Goal: Book appointment/travel/reservation

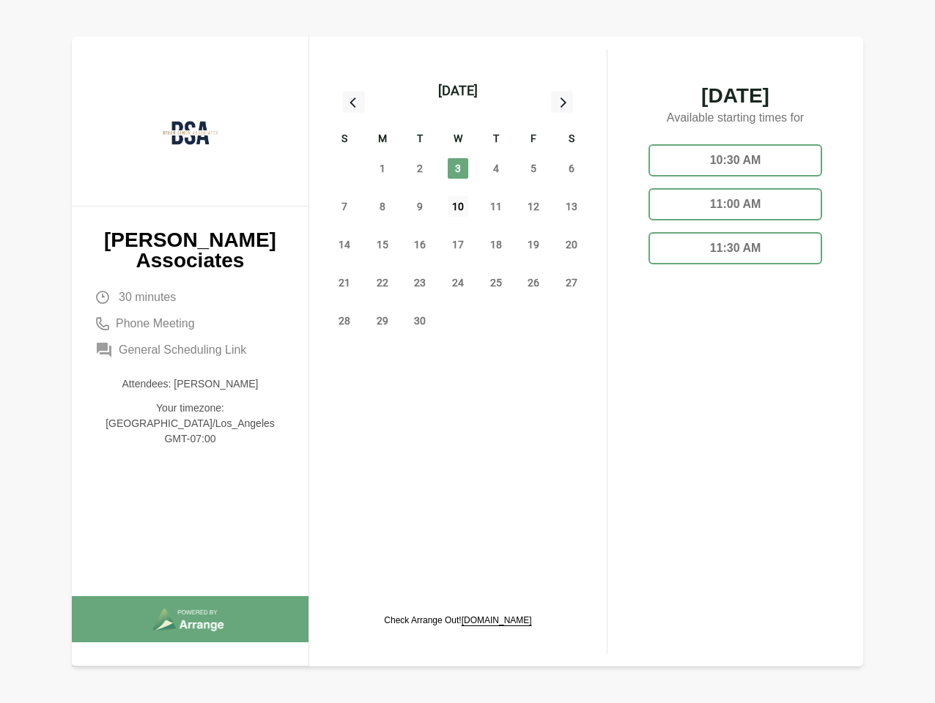
click at [458, 209] on span "10" at bounding box center [458, 206] width 21 height 21
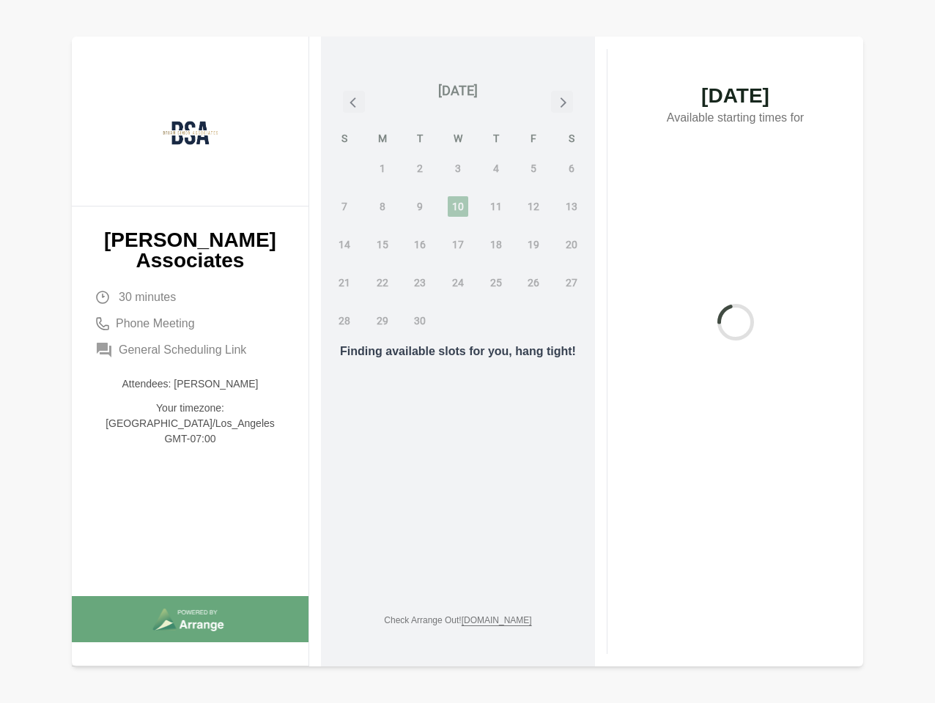
click at [458, 91] on div "[DATE]" at bounding box center [458, 91] width 40 height 21
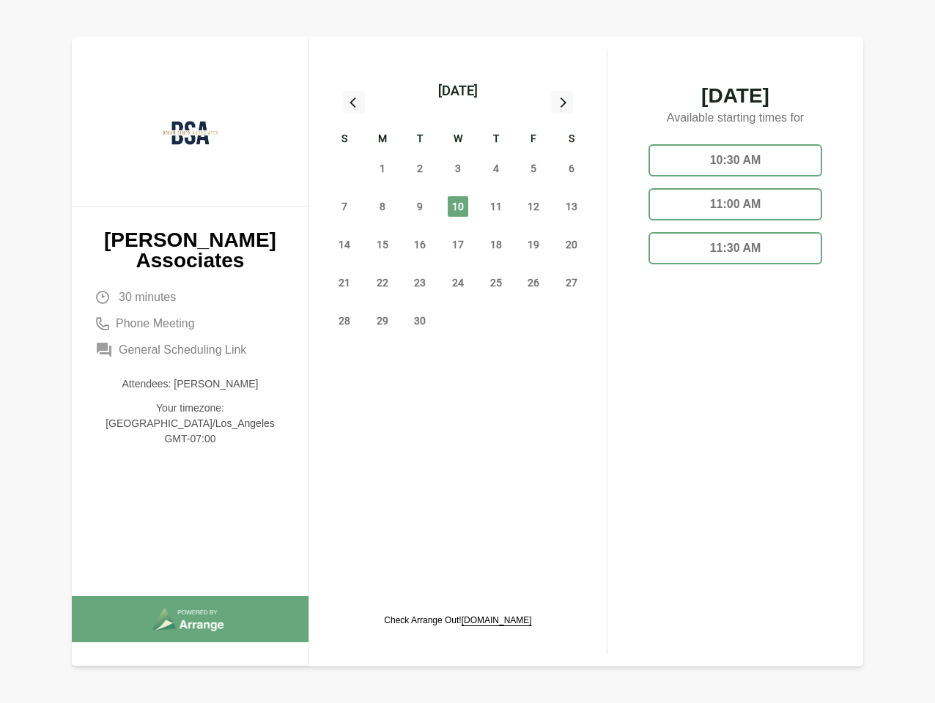
click at [344, 169] on div "31" at bounding box center [344, 168] width 38 height 38
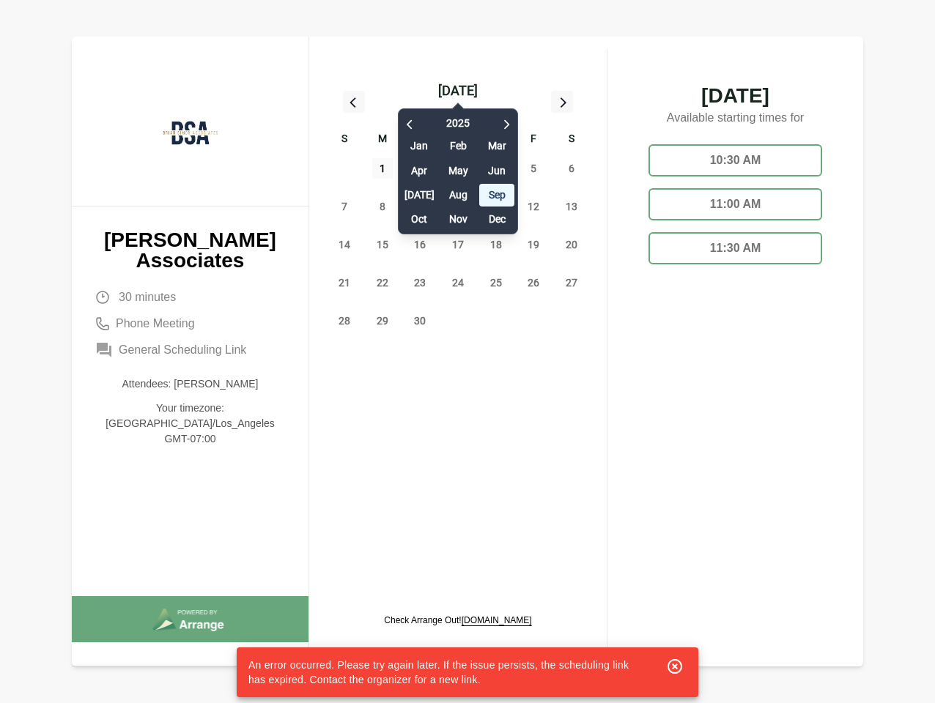
click at [382, 169] on span "1" at bounding box center [382, 168] width 21 height 21
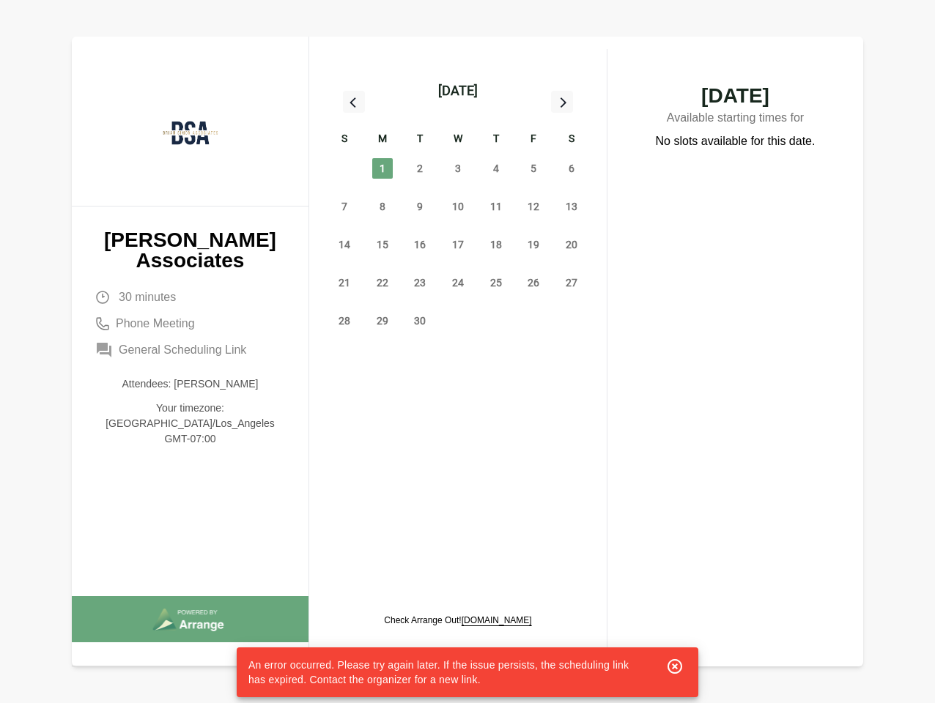
click at [420, 169] on div "[DATE] Feb Mar Apr May Jun [DATE] Aug Sep Oct Nov Dec" at bounding box center [458, 167] width 120 height 133
click at [458, 169] on span "3" at bounding box center [458, 168] width 21 height 21
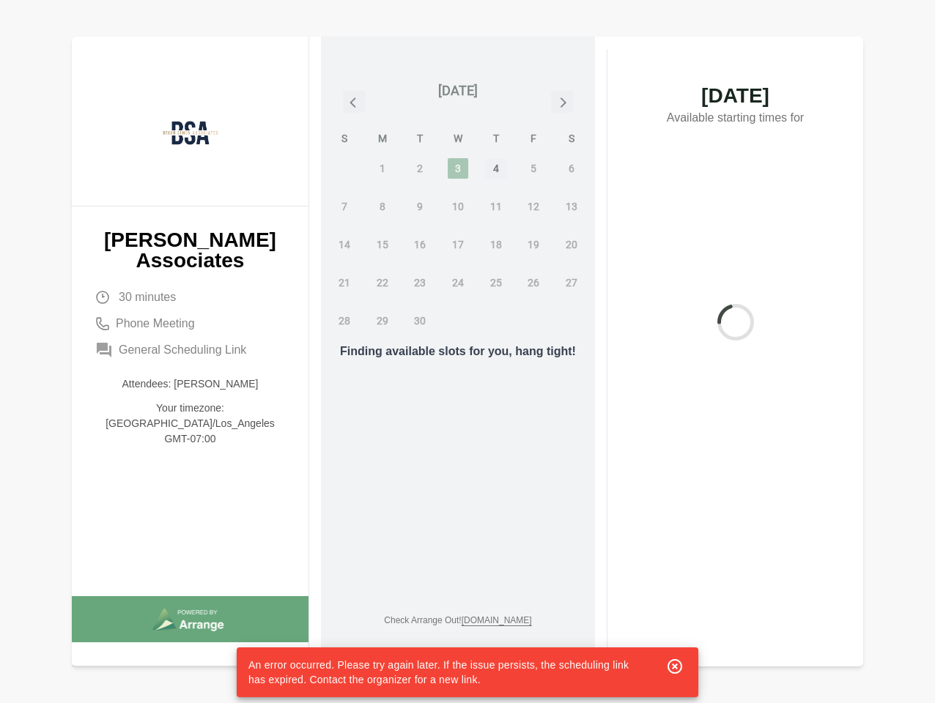
click at [496, 169] on span "4" at bounding box center [496, 168] width 21 height 21
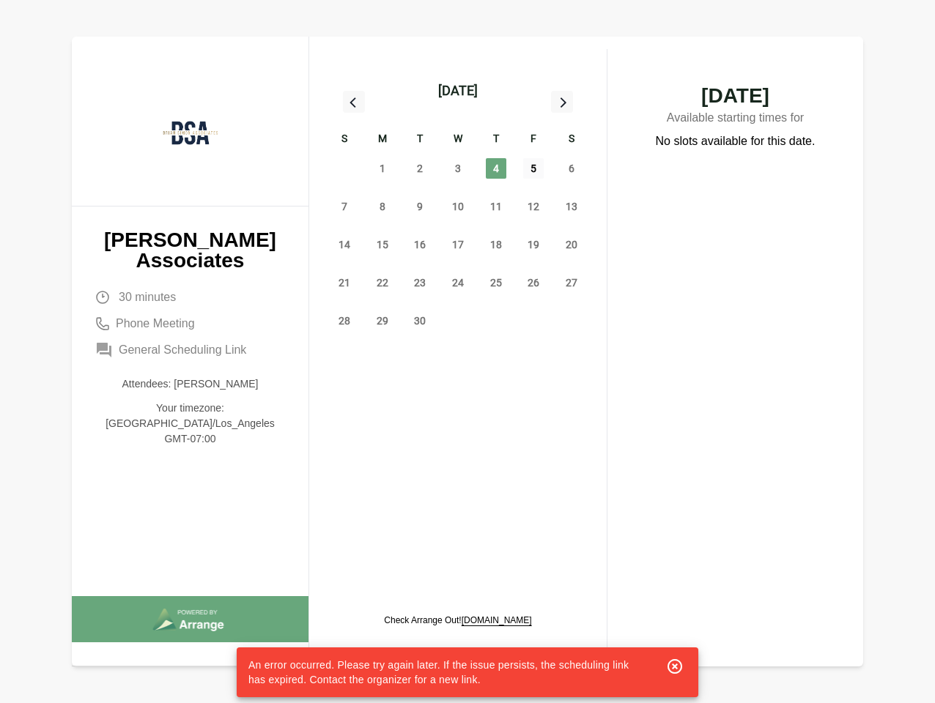
click at [533, 169] on span "5" at bounding box center [533, 168] width 21 height 21
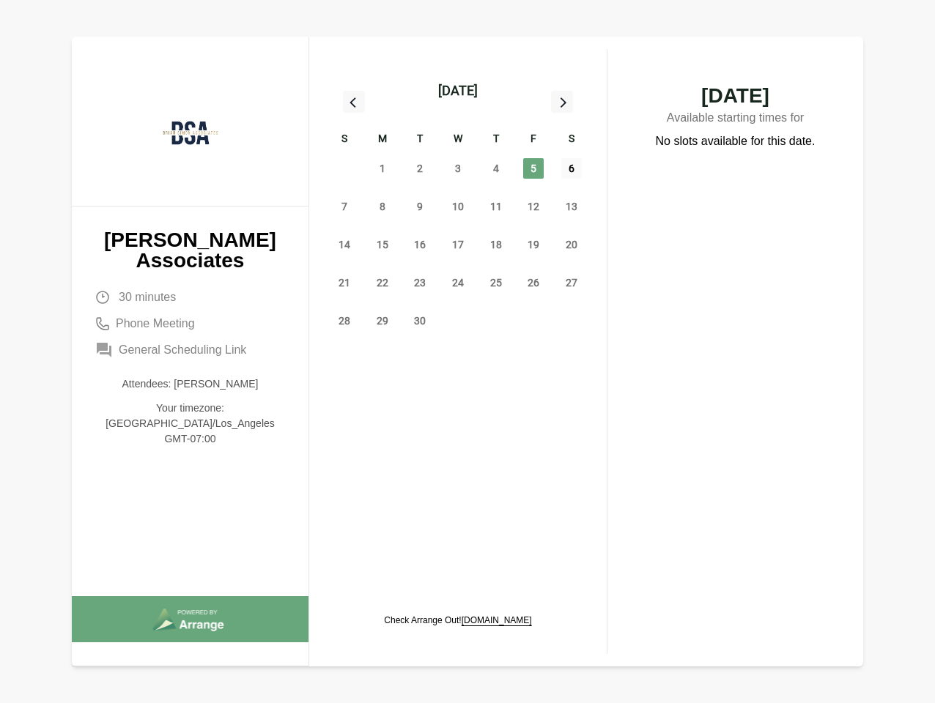
click at [571, 169] on span "6" at bounding box center [571, 168] width 21 height 21
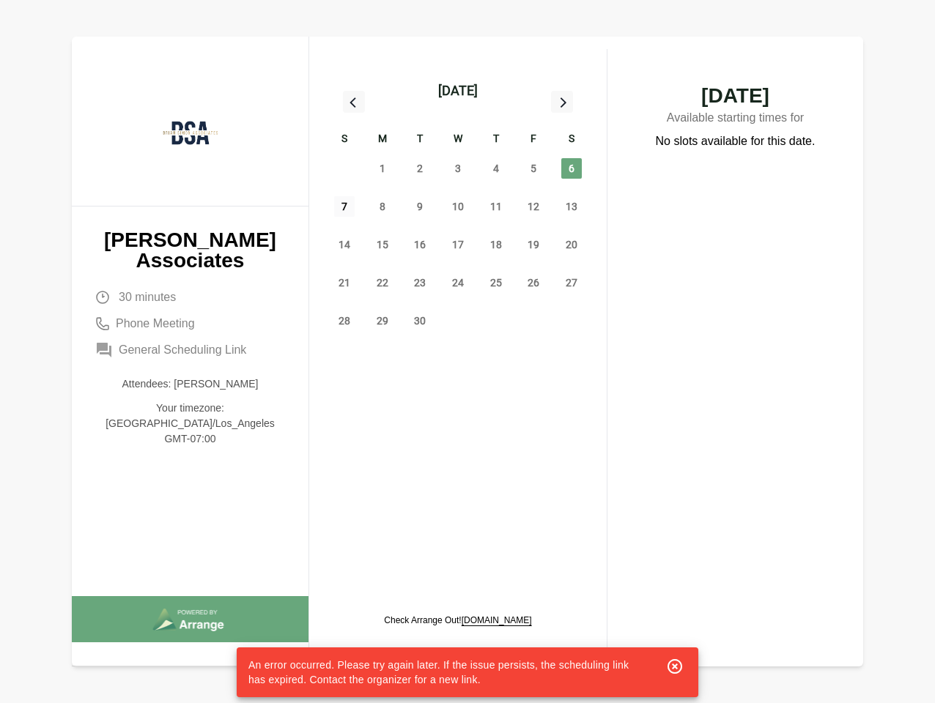
click at [344, 207] on span "7" at bounding box center [344, 206] width 21 height 21
